Goal: Information Seeking & Learning: Understand process/instructions

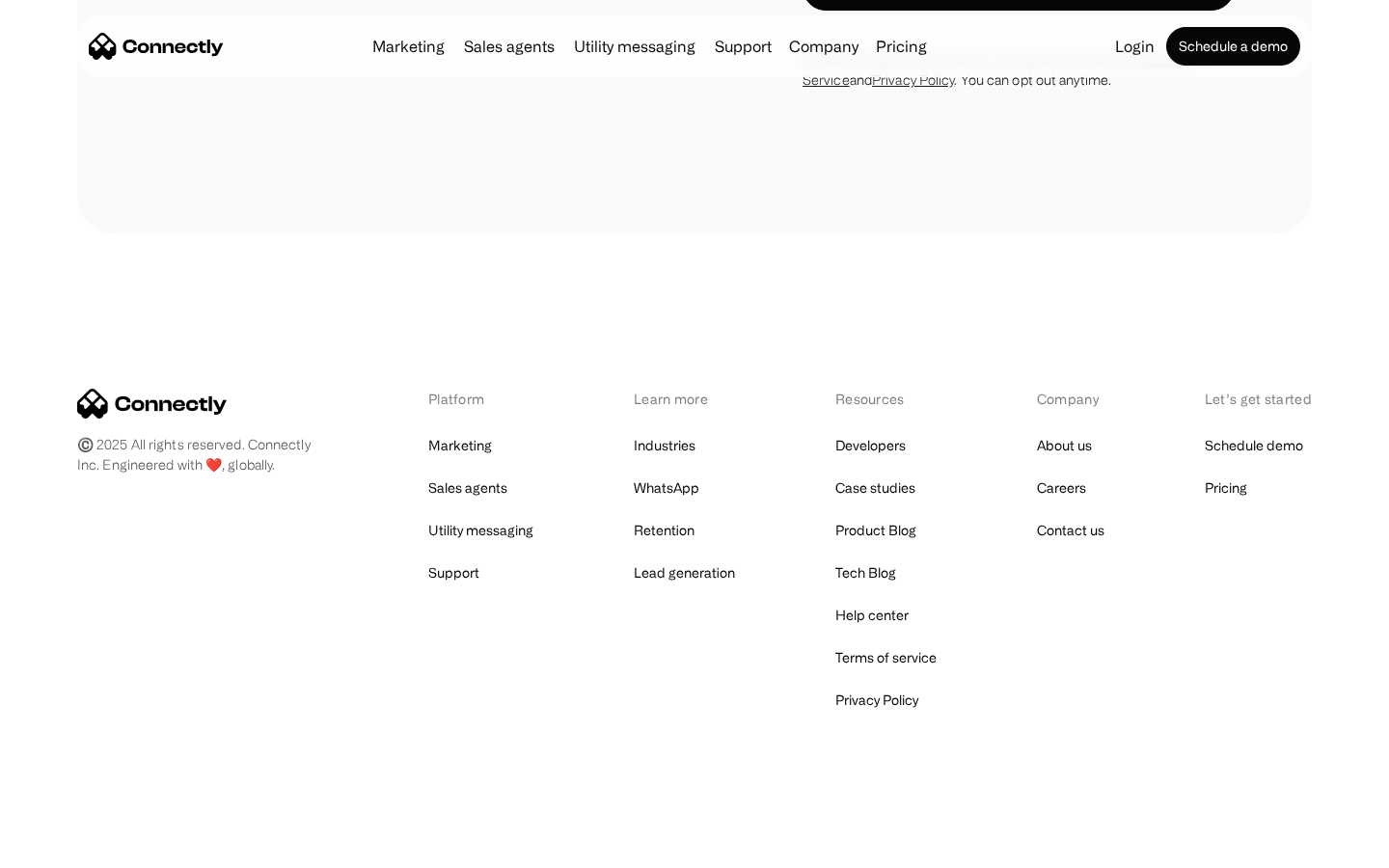
scroll to position [1775, 0]
